Goal: Navigation & Orientation: Find specific page/section

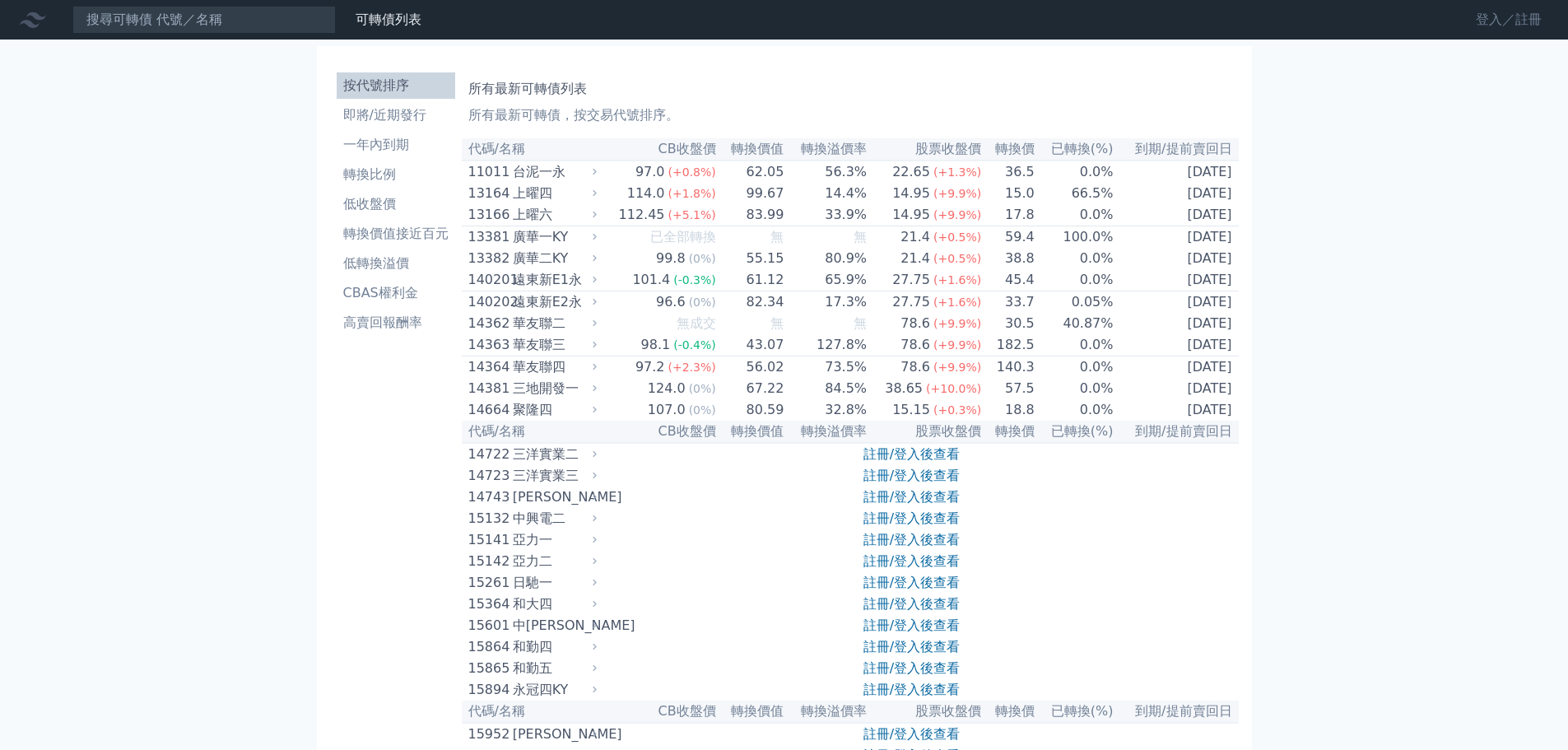
click at [1487, 23] on link "登入／註冊" at bounding box center [1509, 20] width 92 height 26
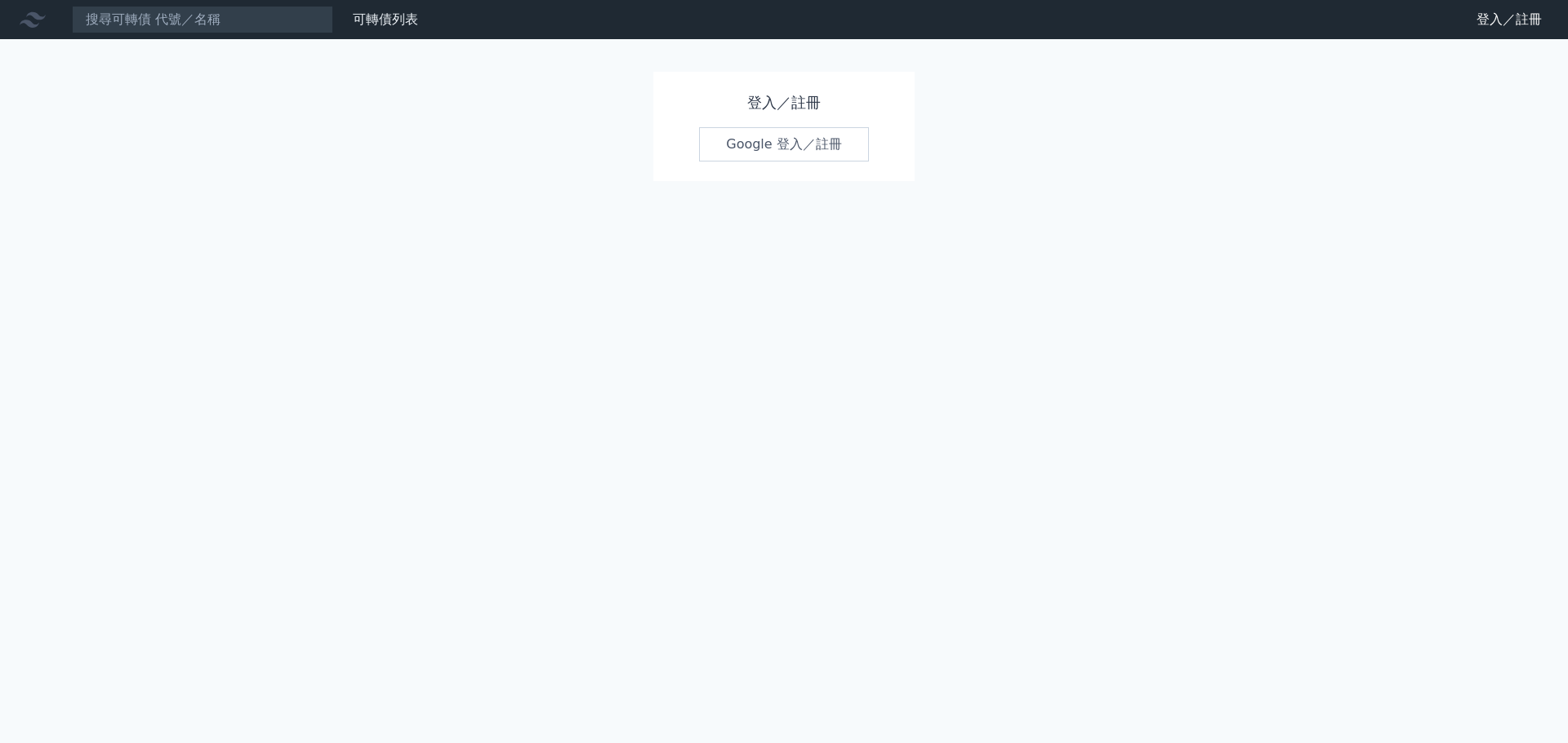
click at [751, 145] on link "Google 登入／註冊" at bounding box center [783, 145] width 170 height 35
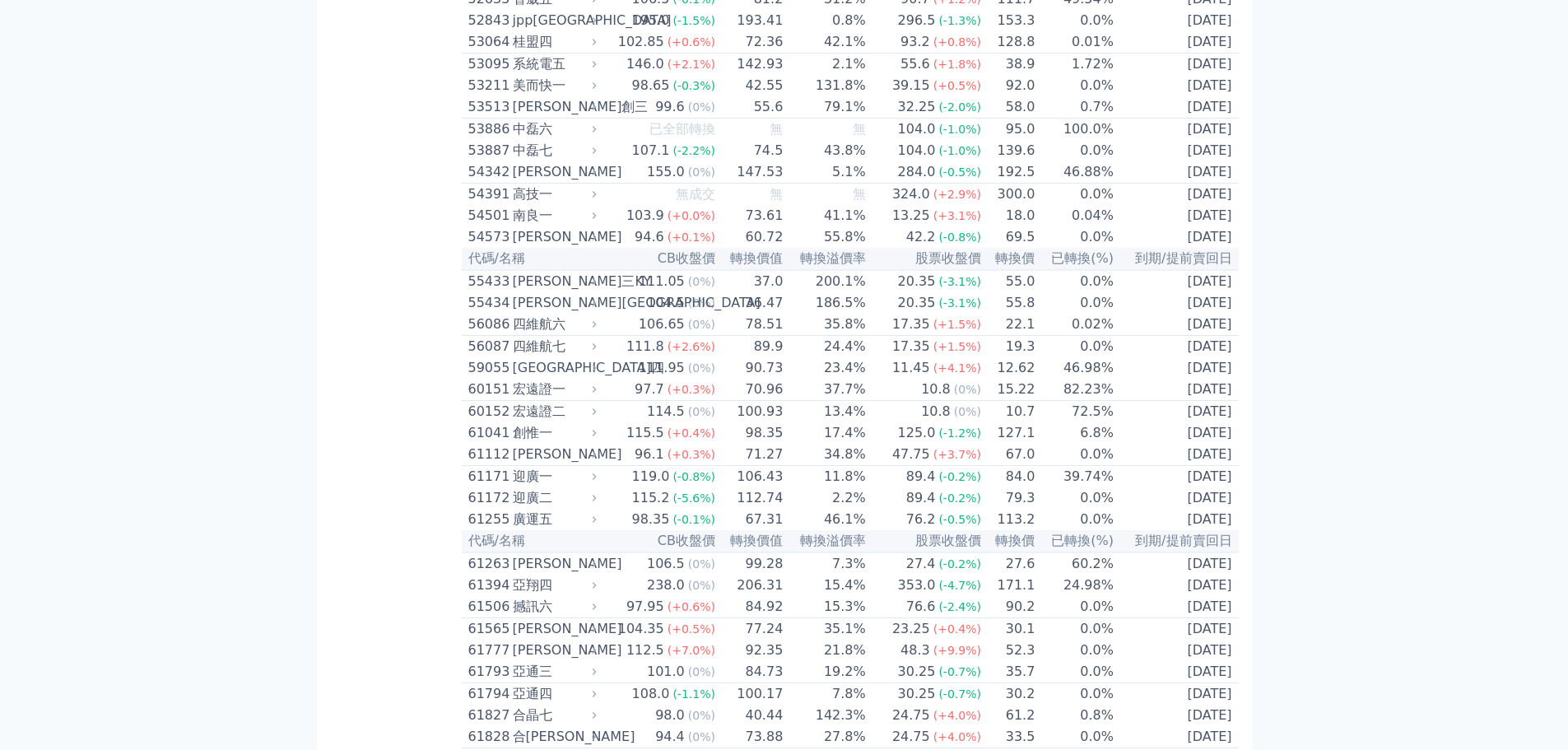
scroll to position [5518, 0]
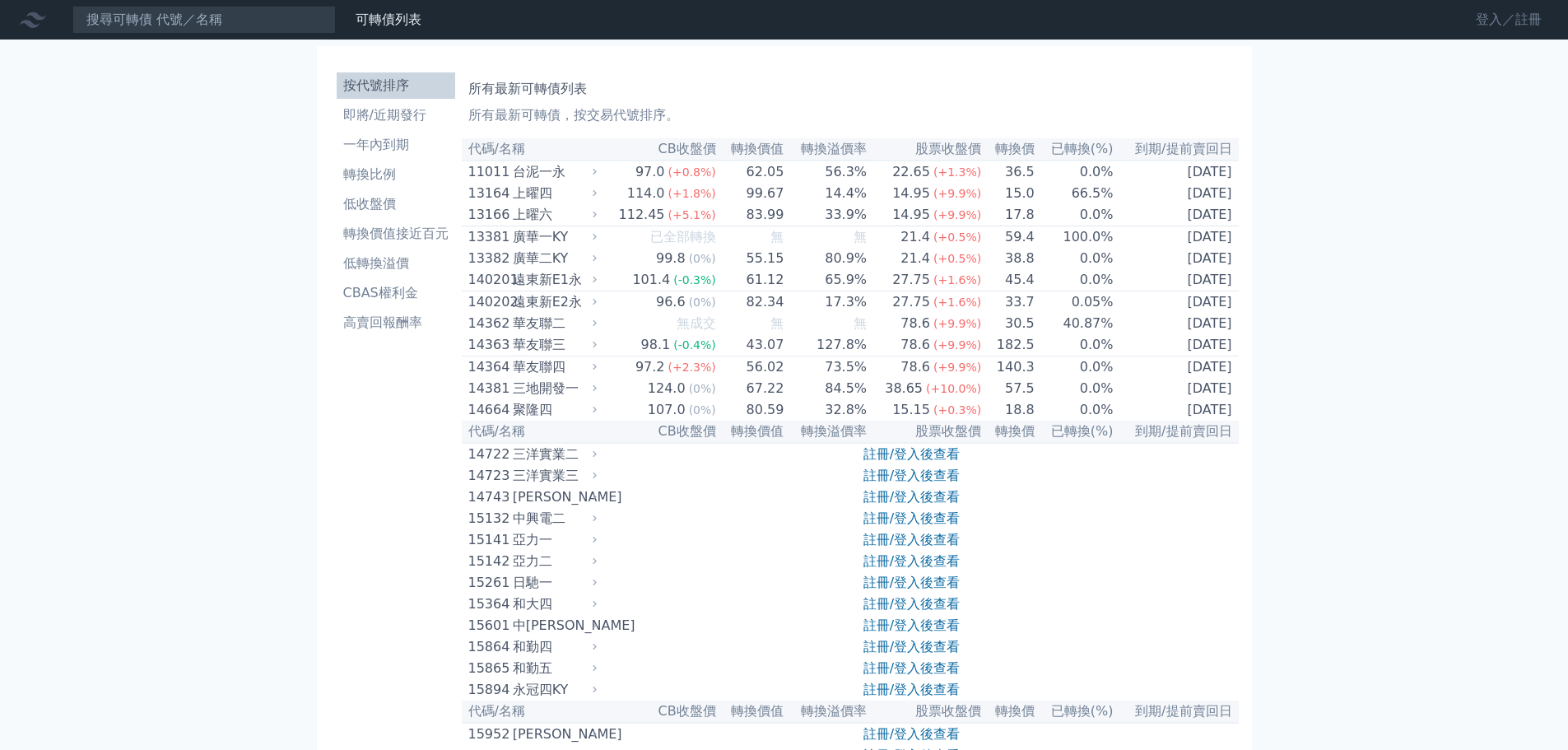
click at [1489, 17] on link "登入／註冊" at bounding box center [1509, 20] width 92 height 26
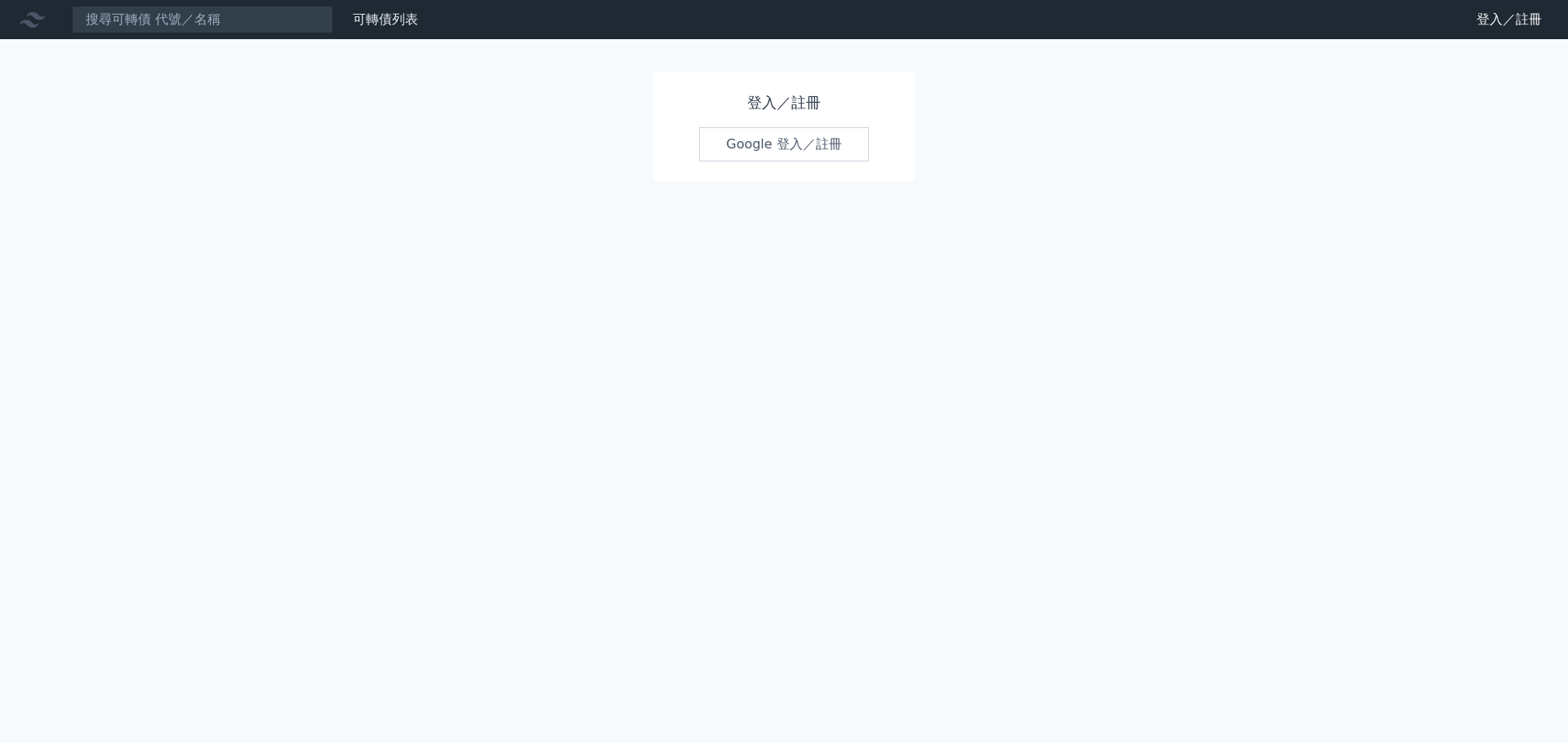
click at [742, 141] on link "Google 登入／註冊" at bounding box center [783, 145] width 170 height 35
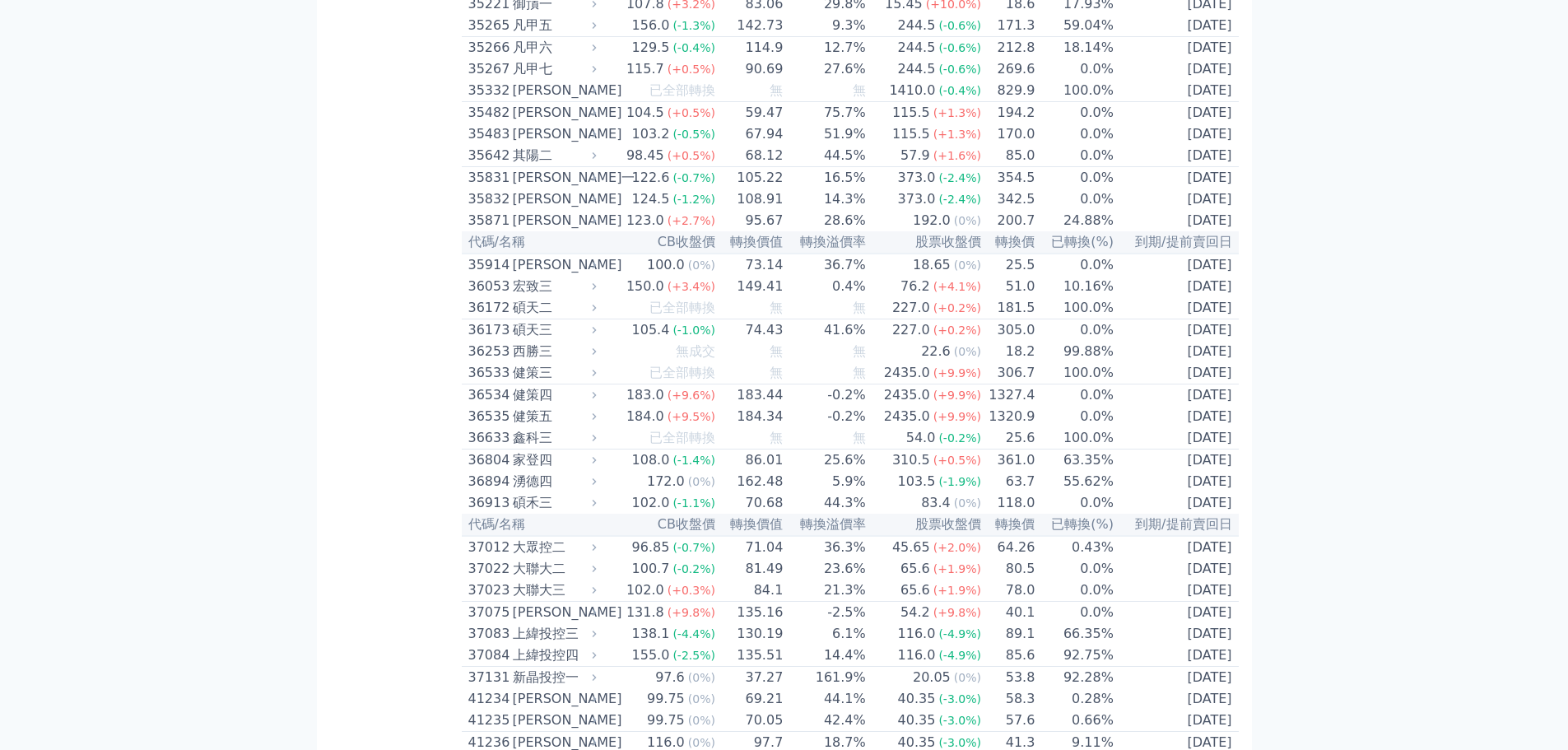
scroll to position [3706, 0]
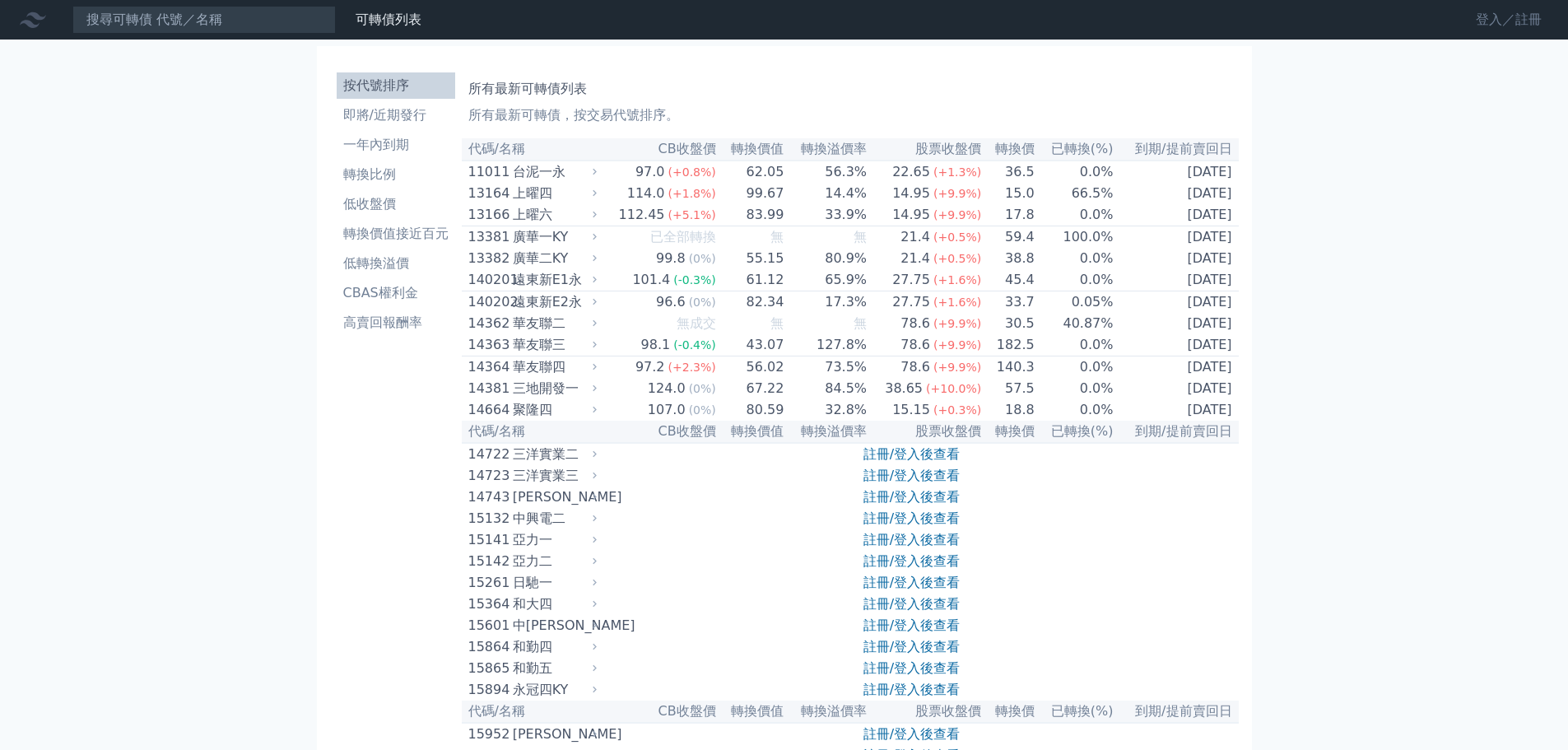
click at [1478, 15] on link "登入／註冊" at bounding box center [1509, 20] width 92 height 26
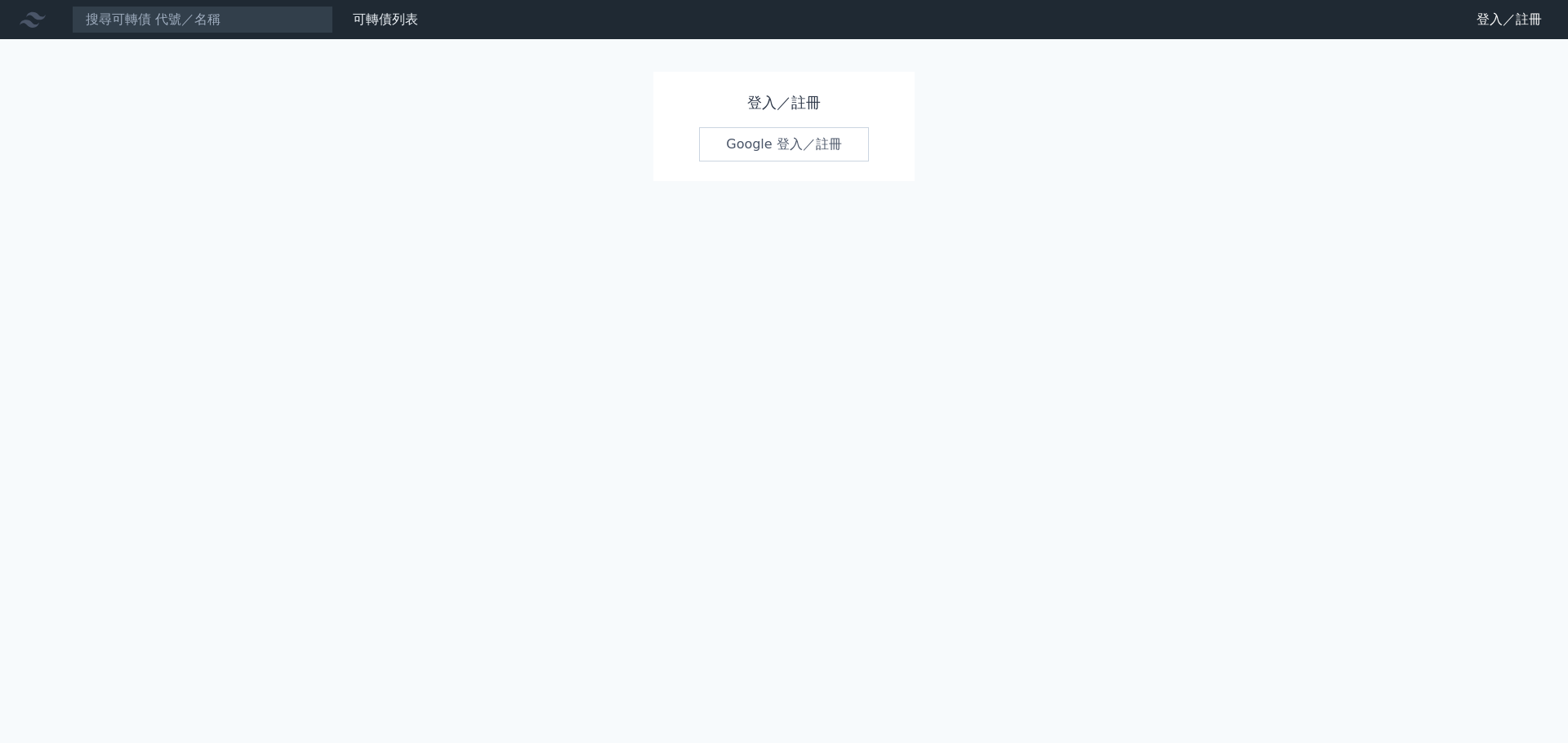
click at [762, 142] on link "Google 登入／註冊" at bounding box center [783, 145] width 170 height 35
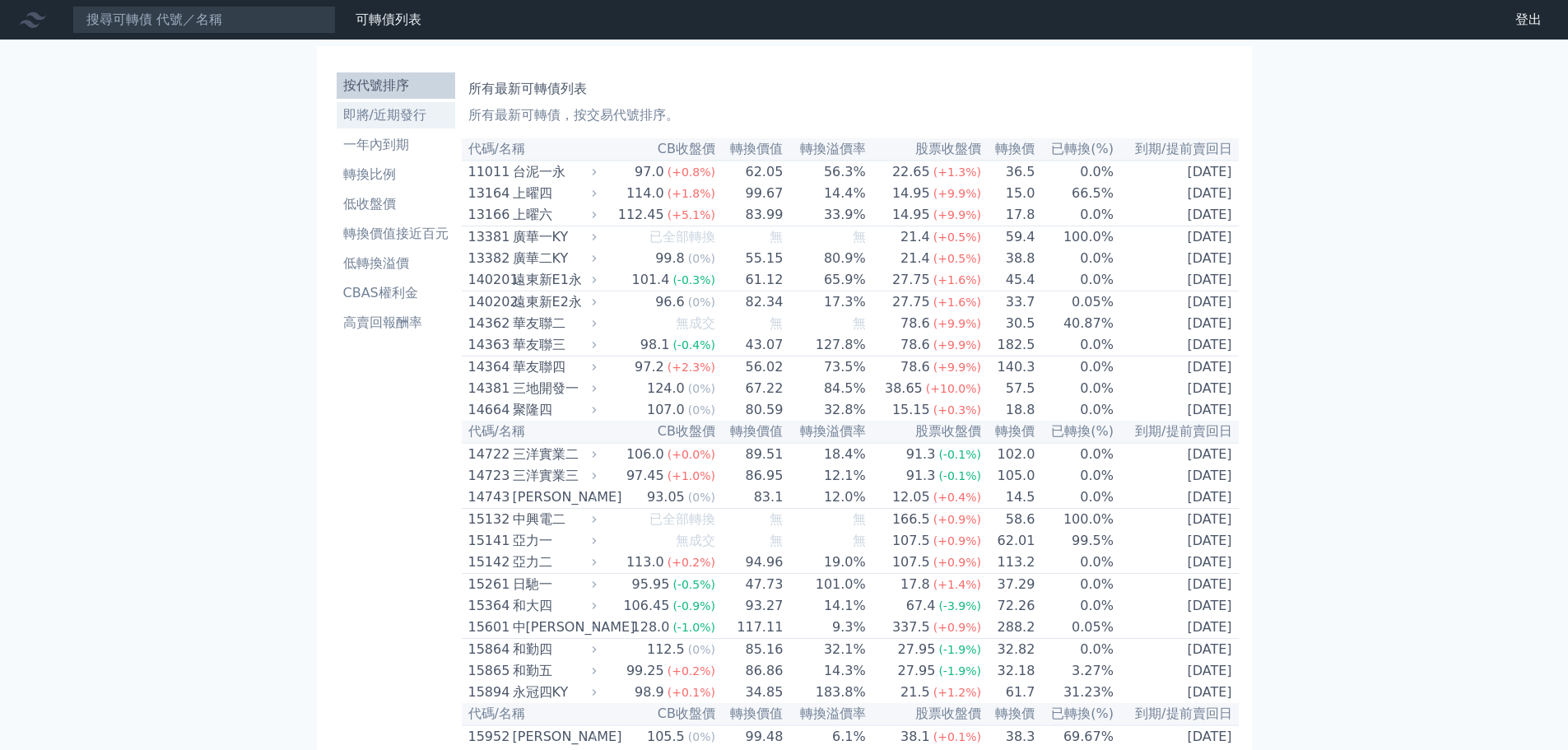
drag, startPoint x: 386, startPoint y: 118, endPoint x: 399, endPoint y: 105, distance: 18.4
click at [385, 118] on li "即將/近期發行" at bounding box center [396, 115] width 118 height 20
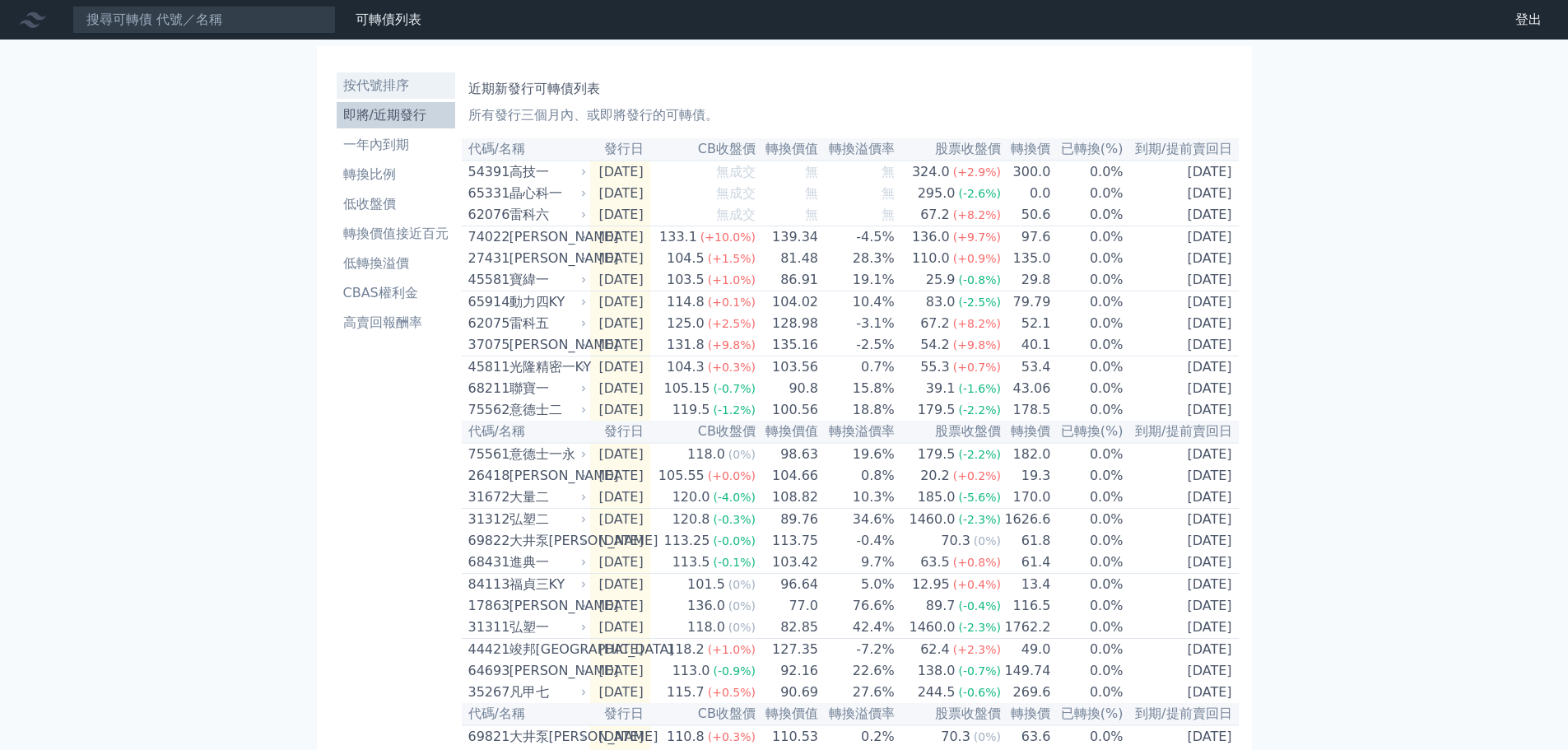
click at [361, 89] on li "按代號排序" at bounding box center [396, 85] width 118 height 20
